Goal: Entertainment & Leisure: Consume media (video, audio)

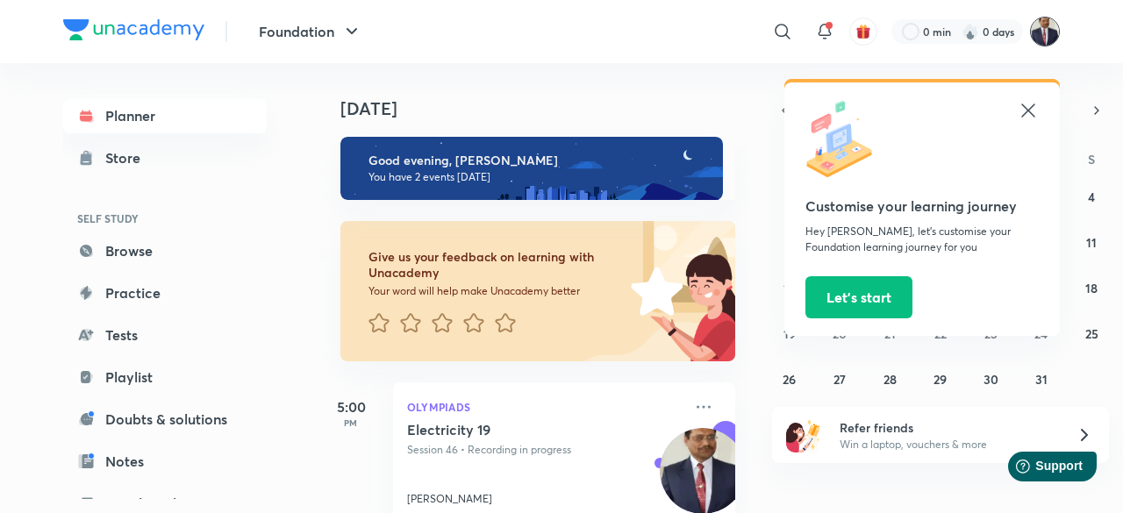
click at [1043, 34] on img at bounding box center [1045, 32] width 30 height 30
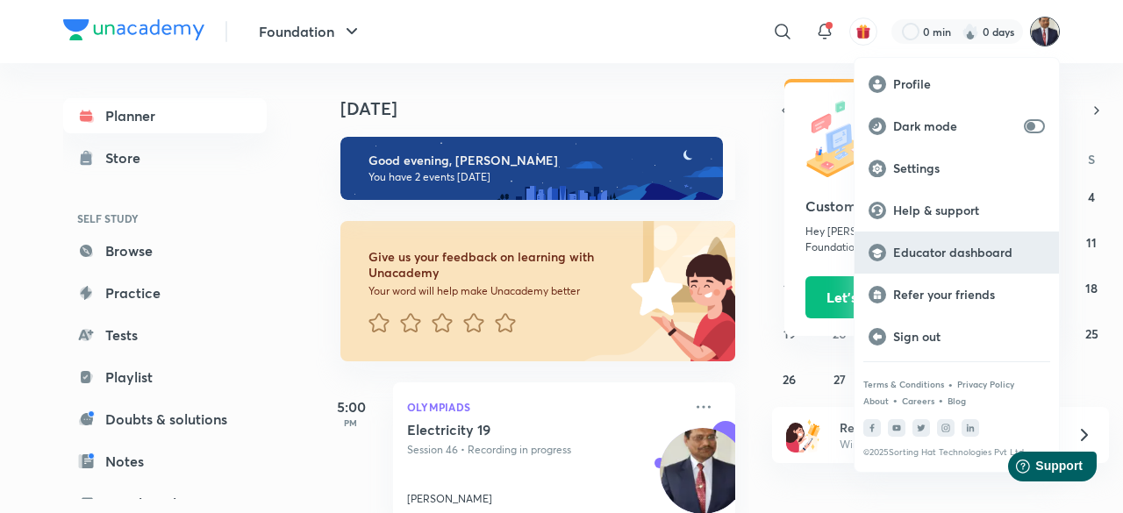
click at [952, 254] on p "Educator dashboard" at bounding box center [969, 253] width 152 height 16
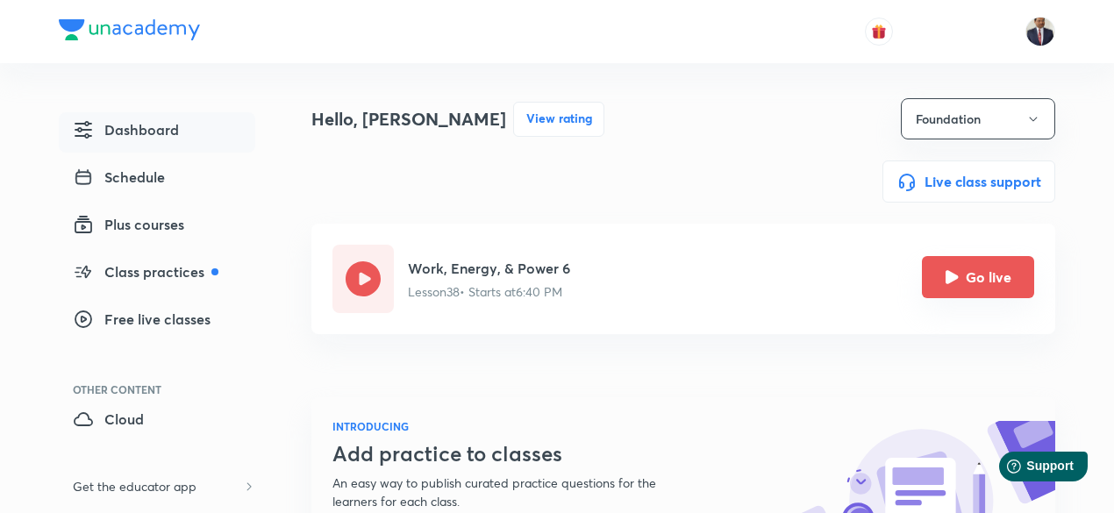
click at [935, 275] on button "Go live" at bounding box center [978, 277] width 112 height 42
